Goal: Task Accomplishment & Management: Complete application form

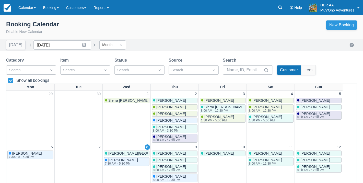
click at [336, 23] on link "New Booking" at bounding box center [341, 24] width 31 height 9
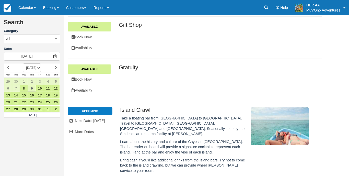
scroll to position [321, 0]
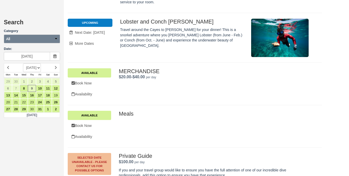
click at [46, 39] on button "All" at bounding box center [32, 38] width 56 height 9
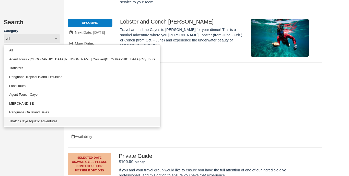
click at [42, 118] on link "Thatch Caye Aquatic Adventures" at bounding box center [82, 121] width 156 height 9
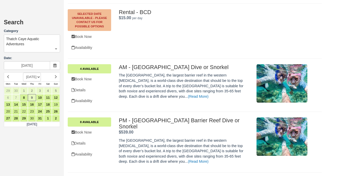
scroll to position [586, 0]
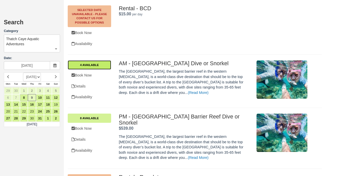
click at [96, 60] on link "4 Available" at bounding box center [89, 64] width 43 height 9
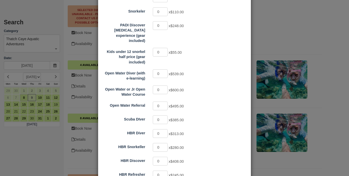
scroll to position [122, 0]
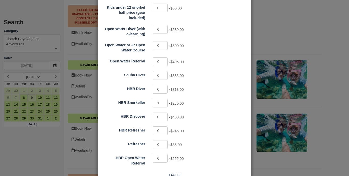
click at [166, 99] on input "1" at bounding box center [160, 103] width 15 height 9
type input "2"
click at [166, 99] on input "2" at bounding box center [160, 103] width 15 height 9
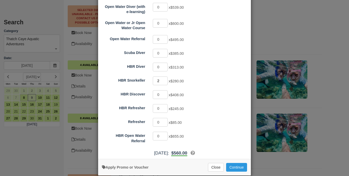
scroll to position [144, 0]
click at [237, 163] on button "Continue" at bounding box center [236, 167] width 21 height 9
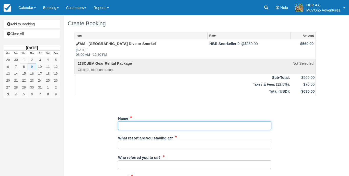
click at [191, 126] on input "Name" at bounding box center [194, 125] width 153 height 9
type input "Addie Rosenberger"
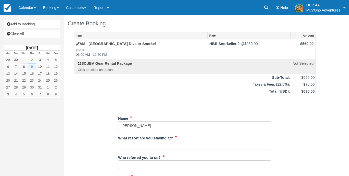
click at [175, 148] on div "What resort are you staying at?" at bounding box center [194, 143] width 153 height 20
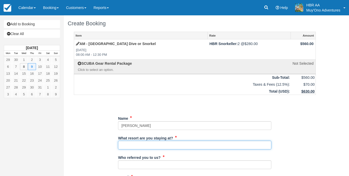
click at [174, 144] on input "What resort are you staying at?" at bounding box center [194, 144] width 153 height 9
type input "[PERSON_NAME][GEOGRAPHIC_DATA]"
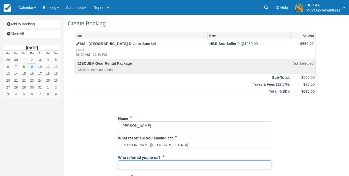
click at [177, 165] on input "Who referred you to us?" at bounding box center [194, 164] width 153 height 9
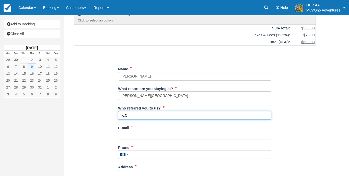
scroll to position [55, 0]
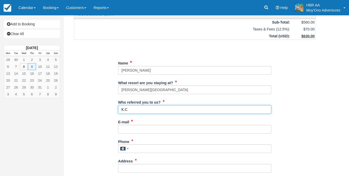
type input "K.C"
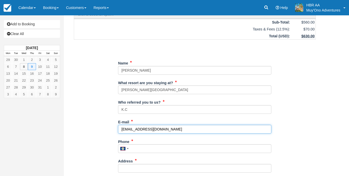
click at [125, 127] on input "frotdesk@hopkinsbaybelize.com" at bounding box center [194, 129] width 153 height 9
type input "[EMAIL_ADDRESS][DOMAIN_NAME]"
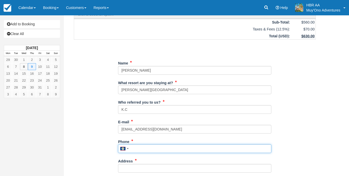
type input "7"
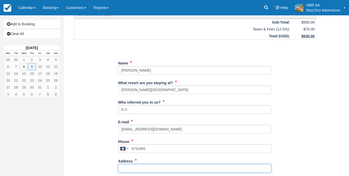
type input "671-0481"
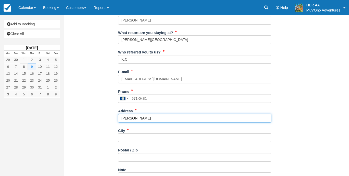
scroll to position [115, 0]
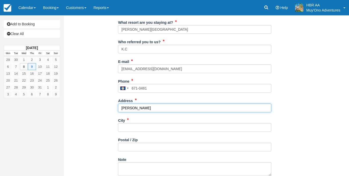
type input "[PERSON_NAME]"
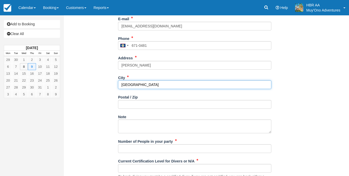
scroll to position [160, 0]
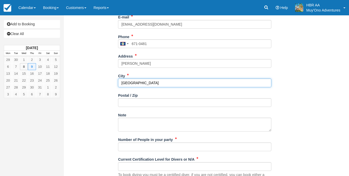
type input "[GEOGRAPHIC_DATA]"
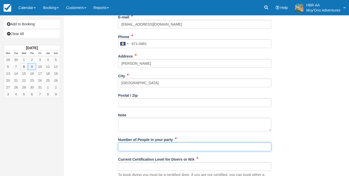
click at [144, 146] on input "Number of People in your party" at bounding box center [194, 146] width 153 height 9
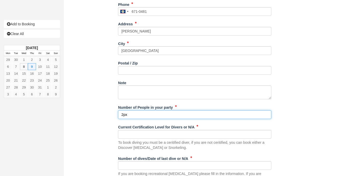
scroll to position [197, 0]
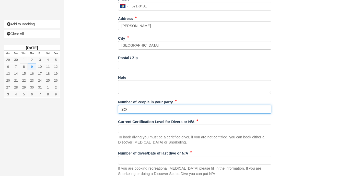
type input "2px"
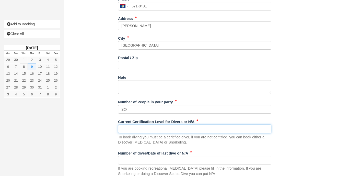
click at [154, 124] on input "Current Certification Level for Divers or N/A" at bounding box center [194, 128] width 153 height 9
type input "N/A"
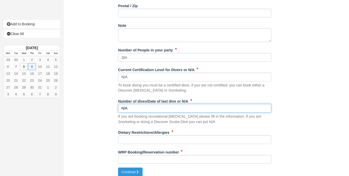
scroll to position [249, 0]
type input "N/A"
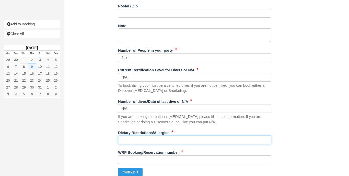
click at [133, 139] on input "Dietary Restrictions/Allergies" at bounding box center [194, 139] width 153 height 9
type input "n"
type input "N/A"
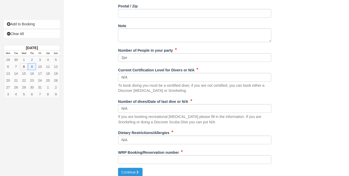
click at [134, 160] on div "WRP Booking/Reservation number" at bounding box center [194, 158] width 153 height 20
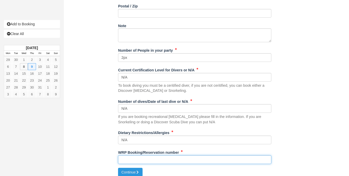
click at [136, 158] on input "WRP Booking/Reservation number" at bounding box center [194, 159] width 153 height 9
paste input "2302902304"
type input "2302902304"
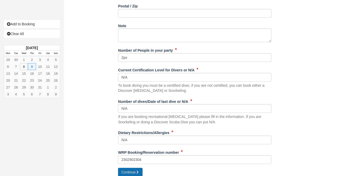
click at [136, 168] on button "Continue" at bounding box center [130, 171] width 25 height 9
type input "[PHONE_NUMBER]"
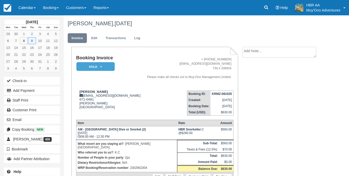
scroll to position [9, 0]
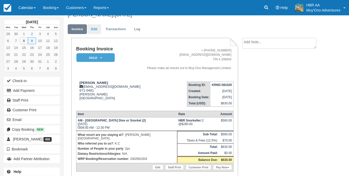
click at [99, 26] on link "Edit" at bounding box center [94, 29] width 14 height 10
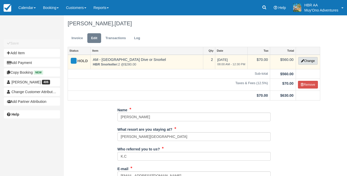
click at [307, 61] on button "Change" at bounding box center [307, 61] width 19 height 8
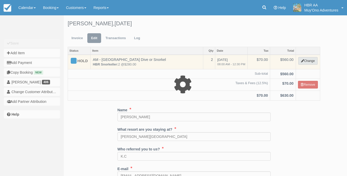
select select "64"
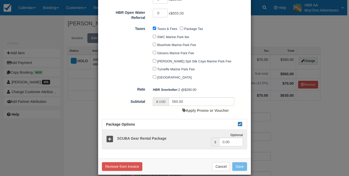
scroll to position [281, 0]
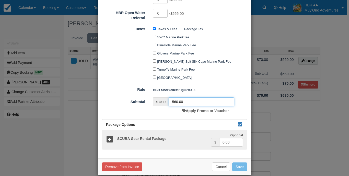
click at [175, 97] on input "560.00" at bounding box center [201, 101] width 66 height 9
type input "540.00"
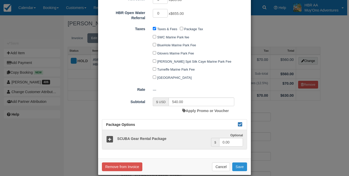
click at [244, 162] on button "Save" at bounding box center [239, 166] width 15 height 9
checkbox input "false"
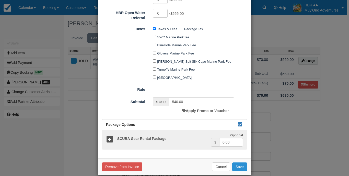
checkbox input "false"
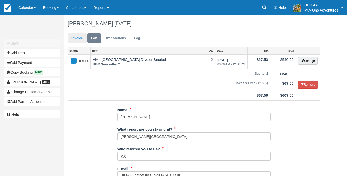
click at [82, 37] on link "Invoice" at bounding box center [77, 38] width 19 height 10
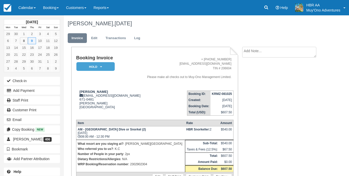
click at [85, 64] on em "HOLD" at bounding box center [95, 66] width 38 height 9
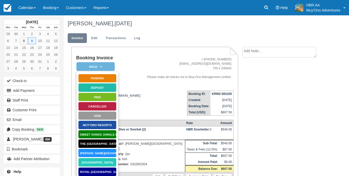
click at [104, 151] on link "[PERSON_NAME][GEOGRAPHIC_DATA]" at bounding box center [97, 152] width 38 height 9
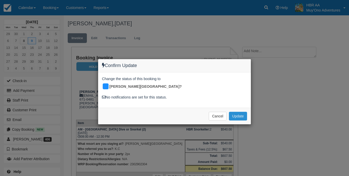
click at [234, 112] on button "Update" at bounding box center [238, 116] width 18 height 9
